Goal: Navigation & Orientation: Find specific page/section

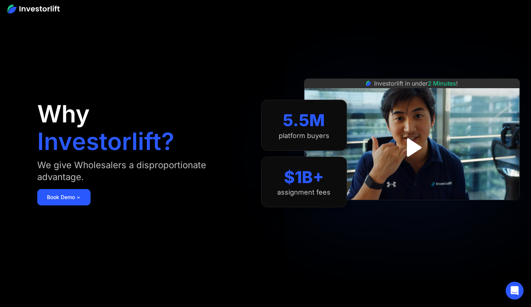
click at [44, 9] on img at bounding box center [33, 8] width 52 height 9
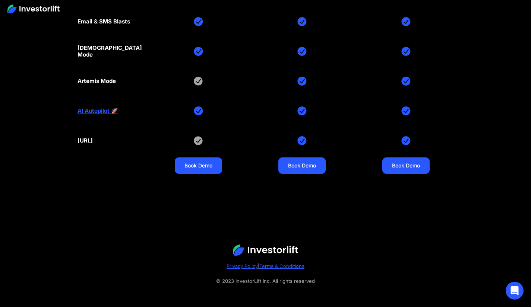
scroll to position [3429, 0]
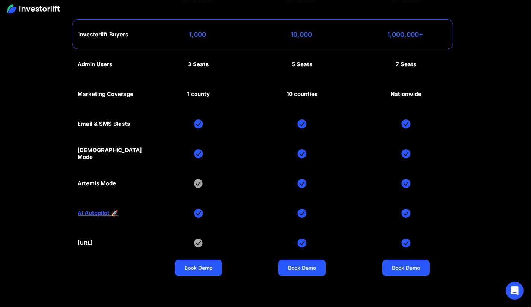
click at [89, 212] on link "AI Autopilot 🚀" at bounding box center [98, 213] width 41 height 7
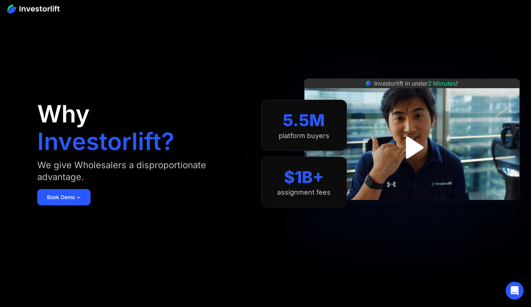
scroll to position [3274, 0]
